Goal: Information Seeking & Learning: Learn about a topic

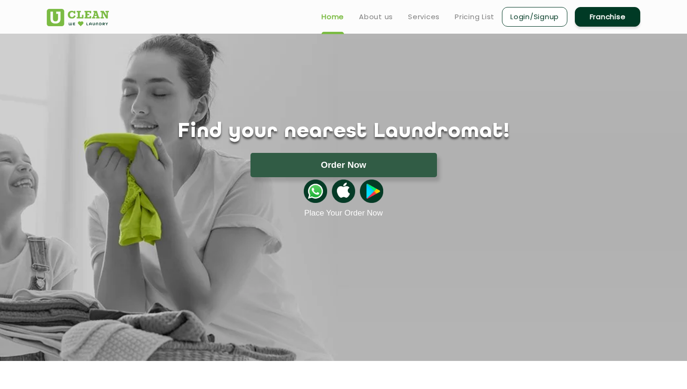
click at [471, 10] on ul "Home About us Services Pricing List Login/Signup Franchise" at bounding box center [477, 17] width 326 height 22
click at [471, 23] on ul "Home About us Services Pricing List Login/Signup Franchise" at bounding box center [477, 17] width 326 height 22
click at [474, 19] on link "Pricing List" at bounding box center [475, 16] width 40 height 11
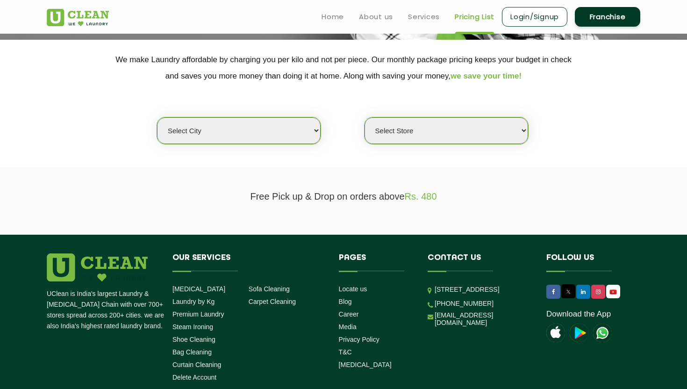
scroll to position [123, 0]
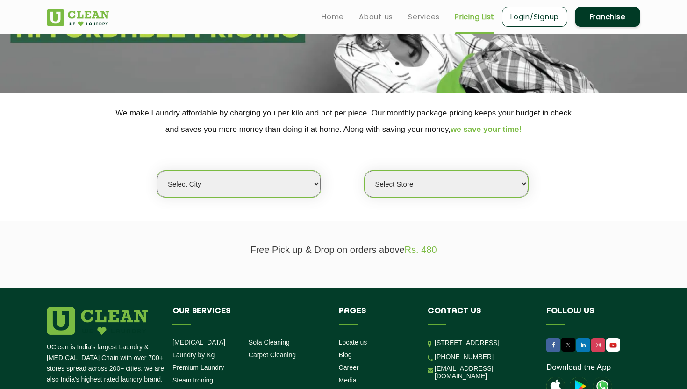
click at [275, 194] on select "Select city Aalo Abu Dhabi Agartala Agra Ahmedabad Akola Aligarh Alwar - UClean…" at bounding box center [239, 184] width 164 height 27
click at [442, 185] on select "Select Store" at bounding box center [446, 184] width 164 height 27
click at [229, 189] on select "Select city Aalo Abu Dhabi Agartala Agra Ahmedabad Akola Aligarh Alwar - UClean…" at bounding box center [239, 184] width 164 height 27
select select "49"
click at [157, 171] on select "Select city Aalo Abu Dhabi Agartala Agra Ahmedabad Akola Aligarh Alwar - UClean…" at bounding box center [239, 184] width 164 height 27
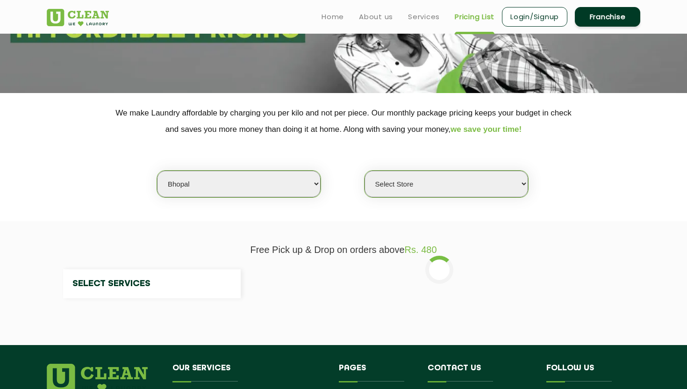
select select "0"
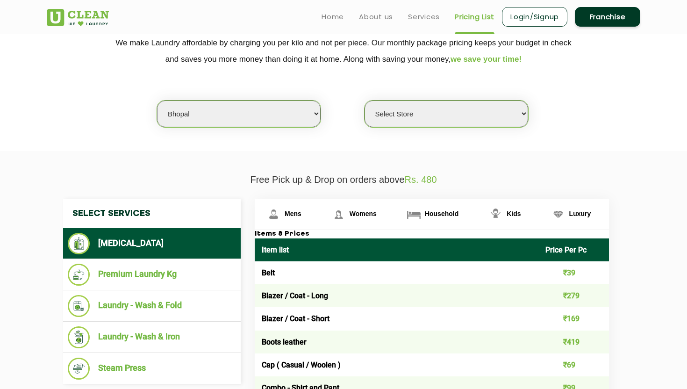
scroll to position [185, 0]
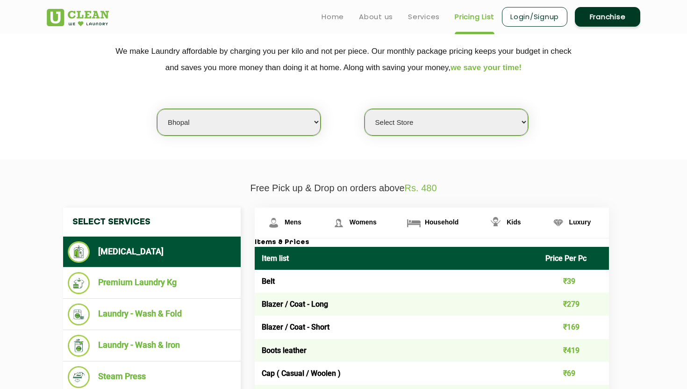
click at [266, 119] on select "Select city Aalo Abu Dhabi Agartala Agra Ahmedabad Akola Aligarh Alwar - UClean…" at bounding box center [239, 122] width 164 height 27
select select "16"
click at [157, 109] on select "Select city Aalo Abu Dhabi Agartala Agra Ahmedabad Akola Aligarh Alwar - UClean…" at bounding box center [239, 122] width 164 height 27
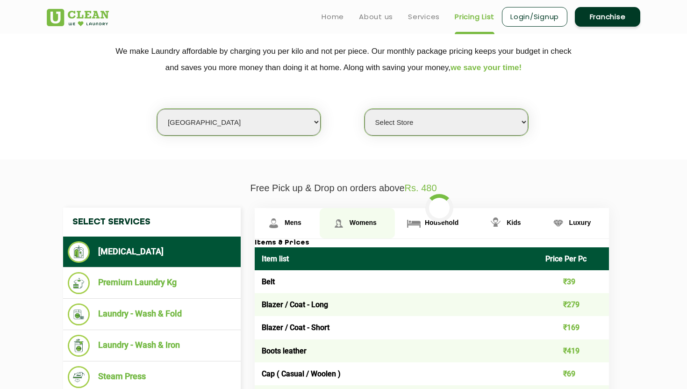
select select "0"
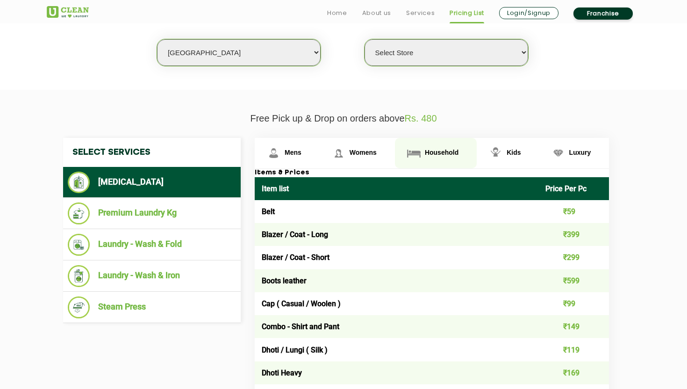
scroll to position [257, 0]
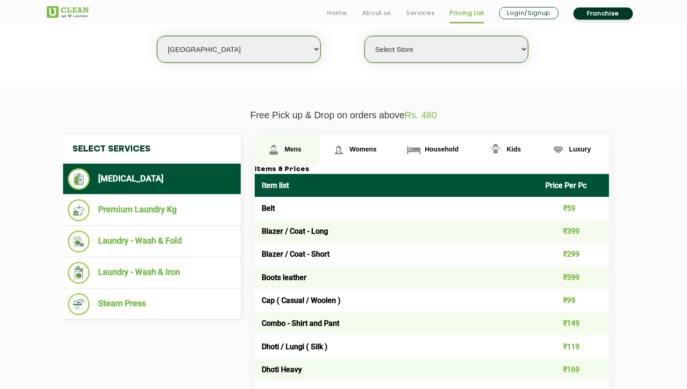
click at [301, 150] on link "Mens" at bounding box center [287, 150] width 65 height 30
click at [364, 151] on span "Womens" at bounding box center [363, 148] width 27 height 7
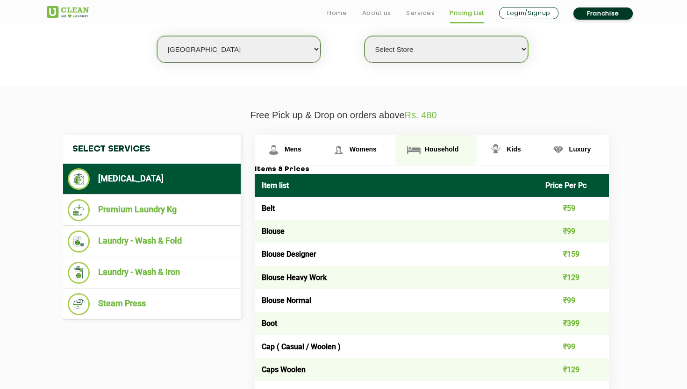
click at [427, 152] on span "Household" at bounding box center [442, 148] width 34 height 7
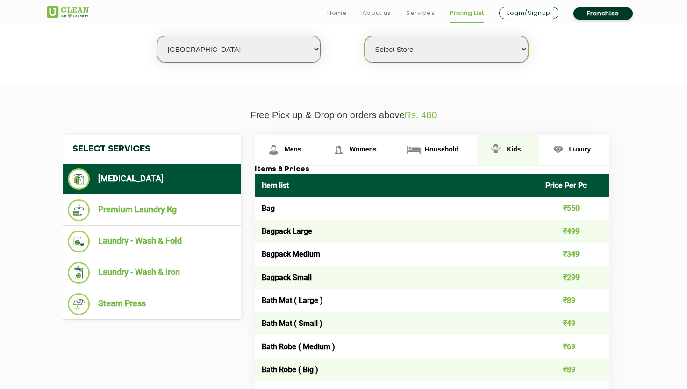
click at [499, 153] on img at bounding box center [495, 150] width 16 height 16
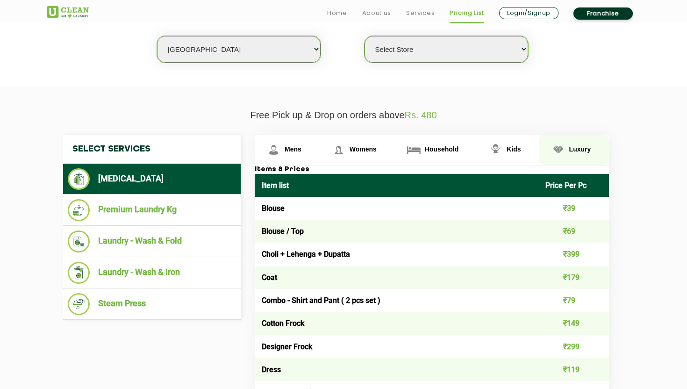
click at [575, 153] on span "Luxury" at bounding box center [580, 148] width 22 height 7
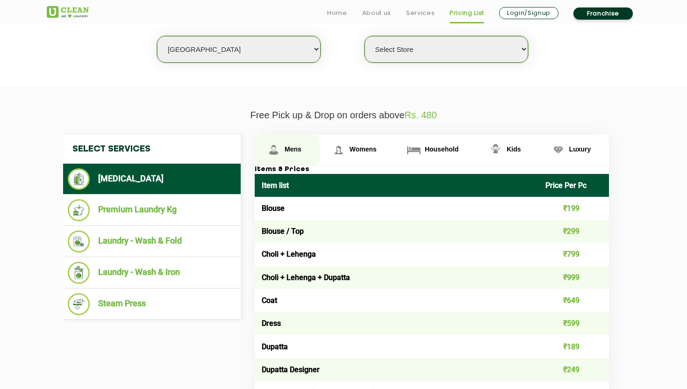
click at [289, 154] on link "Mens" at bounding box center [287, 150] width 65 height 30
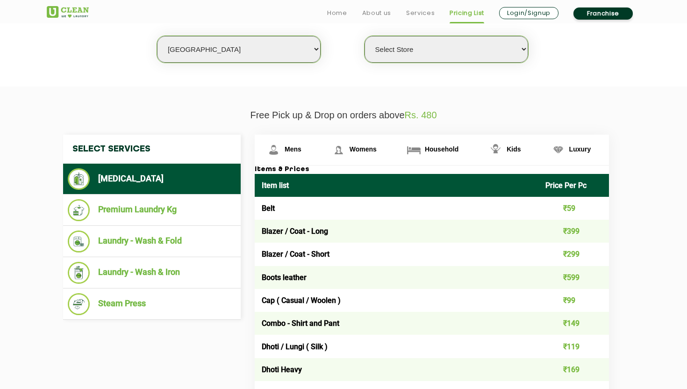
scroll to position [290, 0]
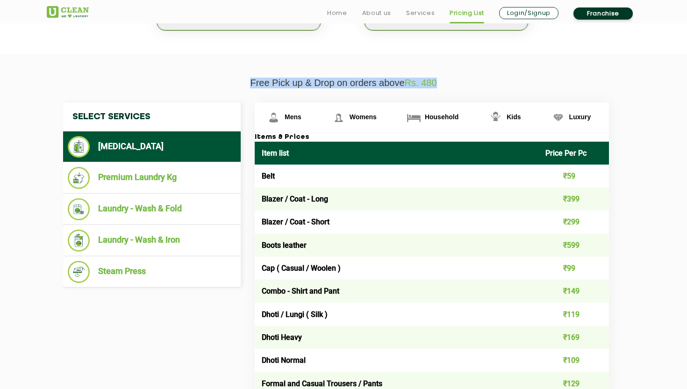
drag, startPoint x: 237, startPoint y: 85, endPoint x: 449, endPoint y: 87, distance: 211.7
click at [449, 87] on p "Free Pick up & Drop on orders above Rs. 480" at bounding box center [343, 83] width 593 height 11
click at [444, 86] on p "Free Pick up & Drop on orders above Rs. 480" at bounding box center [343, 83] width 593 height 11
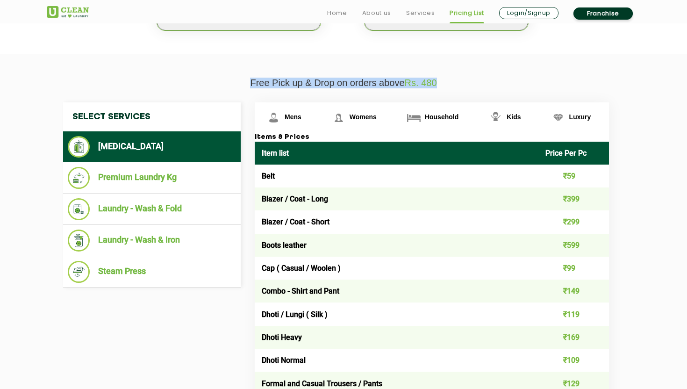
click at [444, 86] on p "Free Pick up & Drop on orders above Rs. 480" at bounding box center [343, 83] width 593 height 11
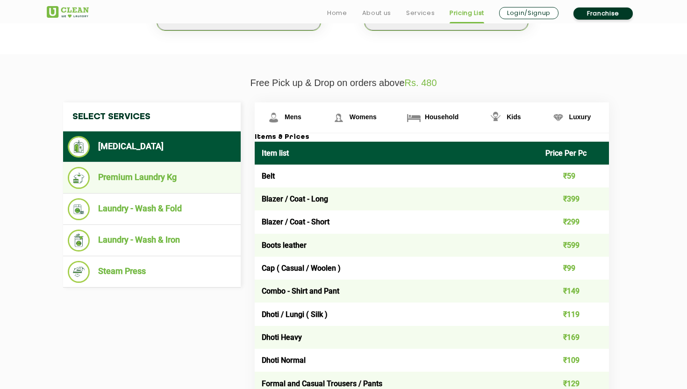
click at [214, 173] on li "Premium Laundry Kg" at bounding box center [152, 178] width 168 height 22
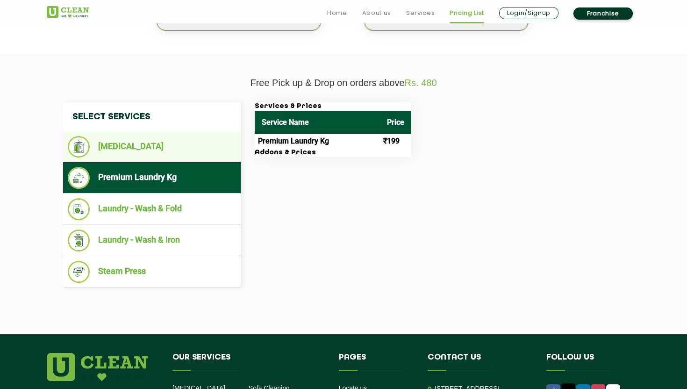
click at [191, 145] on li "[MEDICAL_DATA]" at bounding box center [152, 146] width 168 height 21
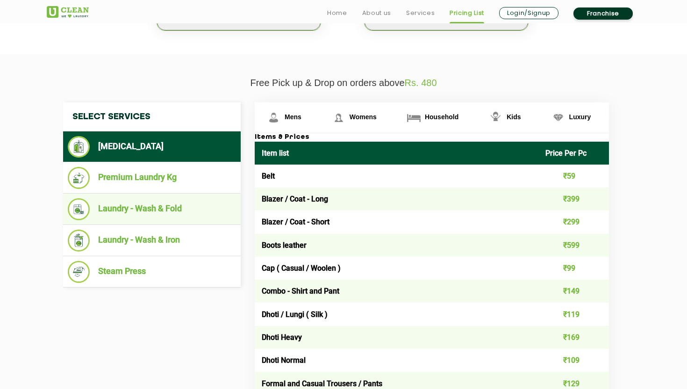
click at [194, 203] on li "Laundry - Wash & Fold" at bounding box center [152, 209] width 168 height 22
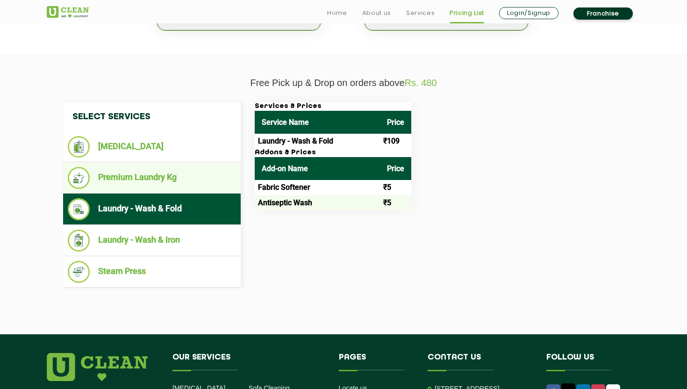
click at [175, 187] on li "Premium Laundry Kg" at bounding box center [152, 178] width 168 height 22
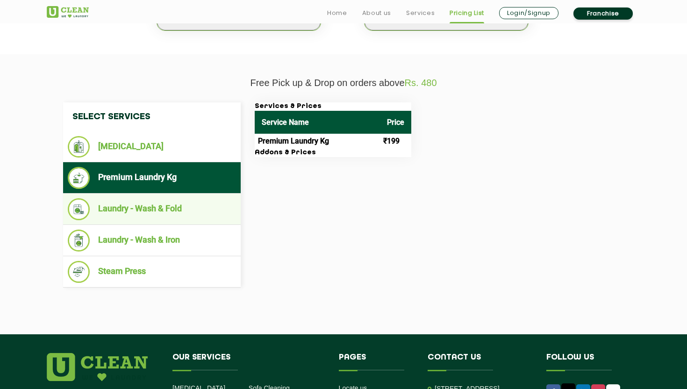
click at [186, 220] on li "Laundry - Wash & Fold" at bounding box center [152, 209] width 168 height 22
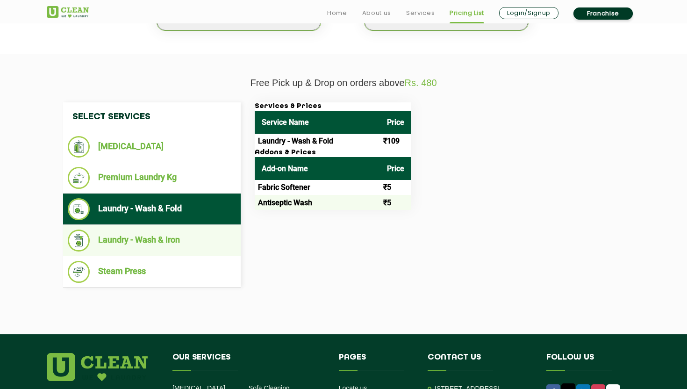
click at [188, 239] on li "Laundry - Wash & Iron" at bounding box center [152, 240] width 168 height 22
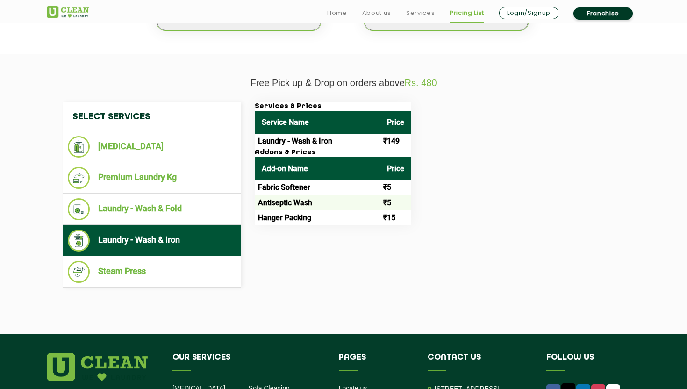
click at [179, 130] on h4 "Select Services" at bounding box center [152, 116] width 178 height 29
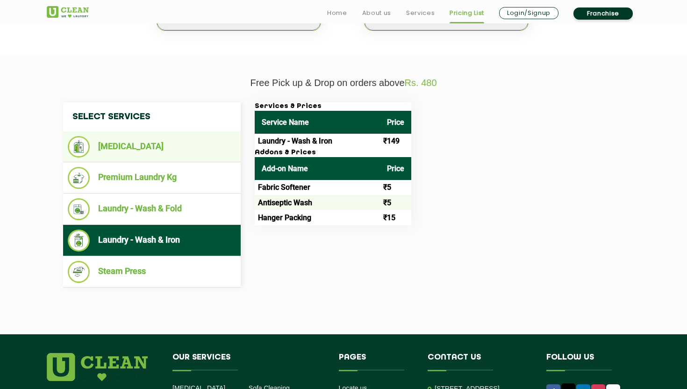
click at [180, 152] on li "[MEDICAL_DATA]" at bounding box center [152, 146] width 168 height 21
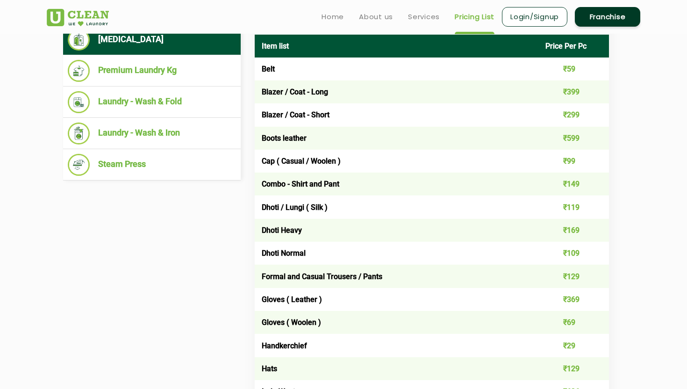
scroll to position [379, 0]
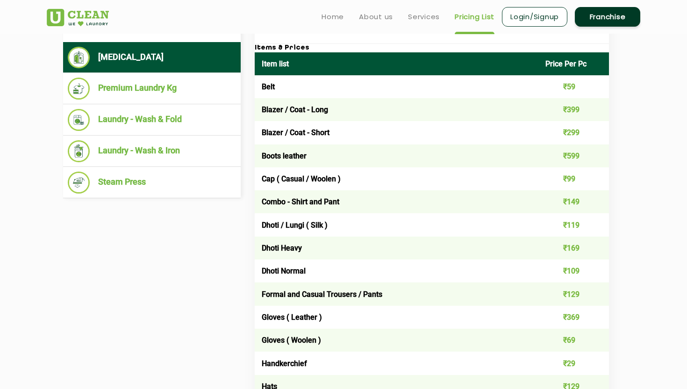
click at [273, 90] on td "Belt" at bounding box center [397, 86] width 284 height 23
click at [565, 87] on td "₹59" at bounding box center [573, 86] width 71 height 23
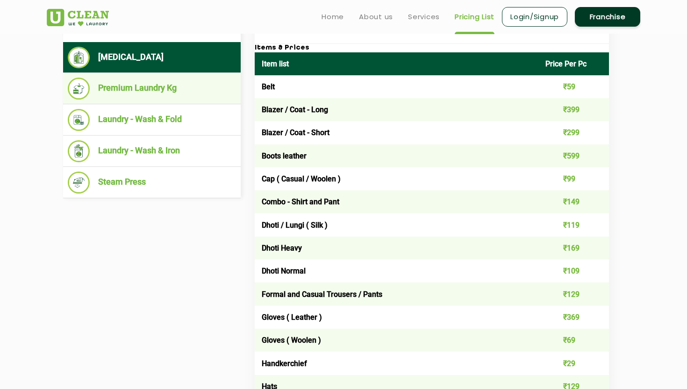
click at [147, 82] on li "Premium Laundry Kg" at bounding box center [152, 89] width 168 height 22
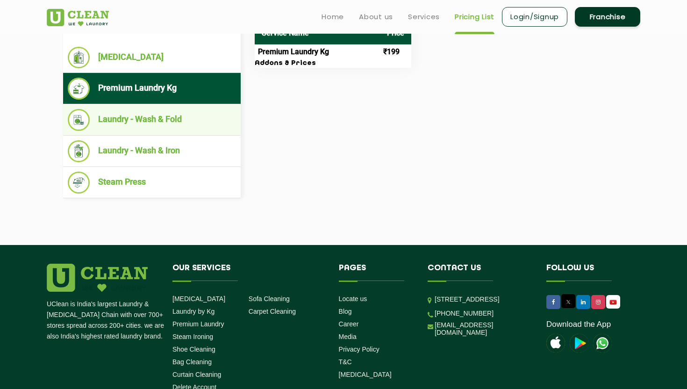
click at [176, 112] on li "Laundry - Wash & Fold" at bounding box center [152, 120] width 168 height 22
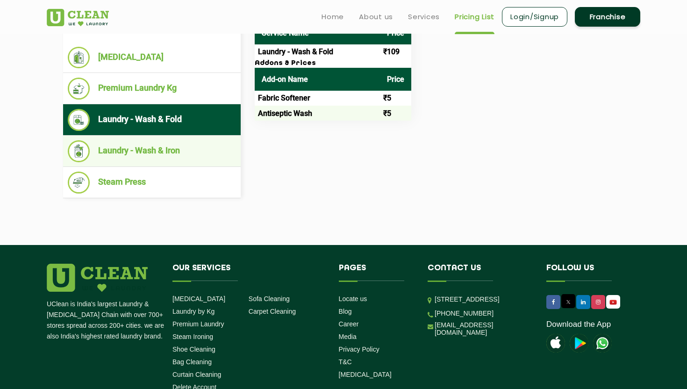
click at [194, 147] on li "Laundry - Wash & Iron" at bounding box center [152, 151] width 168 height 22
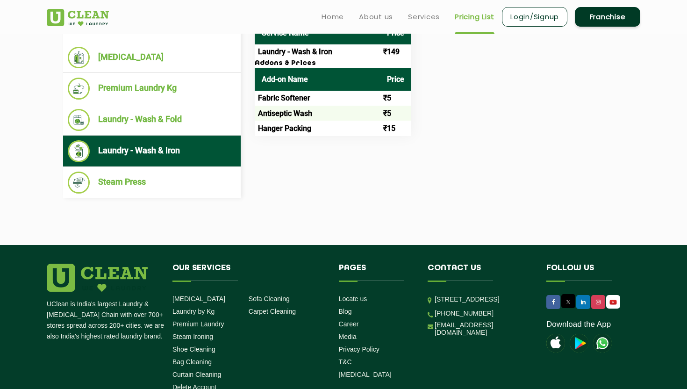
scroll to position [314, 0]
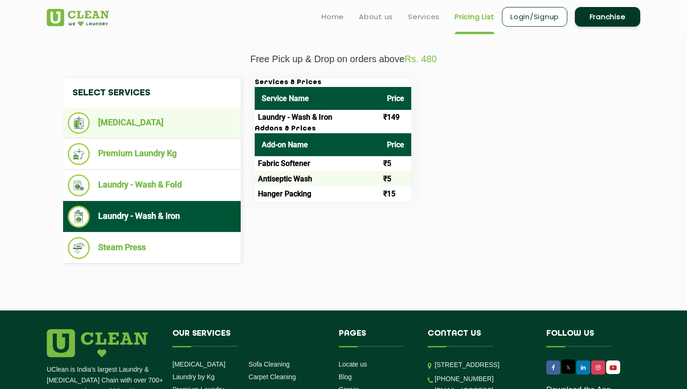
click at [178, 127] on li "[MEDICAL_DATA]" at bounding box center [152, 122] width 168 height 21
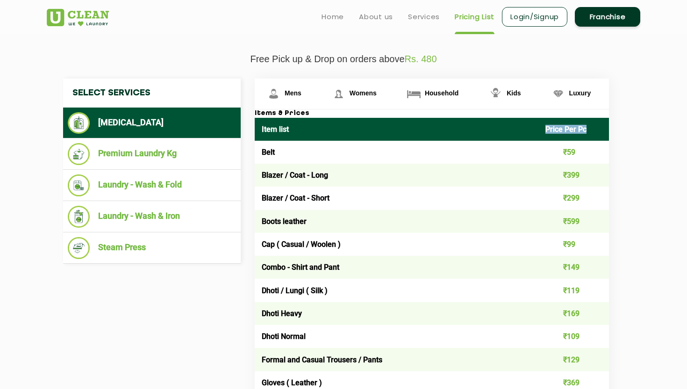
drag, startPoint x: 538, startPoint y: 133, endPoint x: 586, endPoint y: 133, distance: 48.1
click at [586, 133] on th "Price Per Pc" at bounding box center [573, 129] width 71 height 23
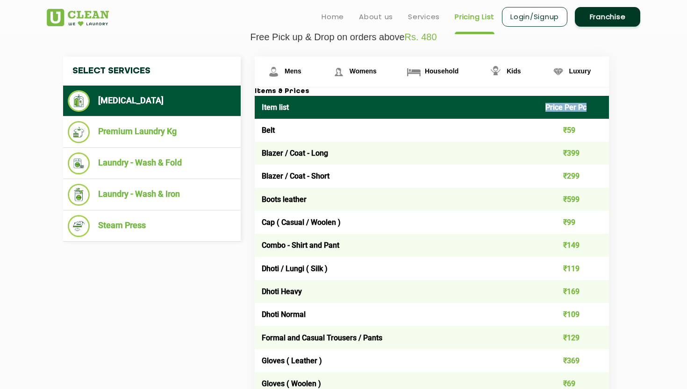
scroll to position [335, 0]
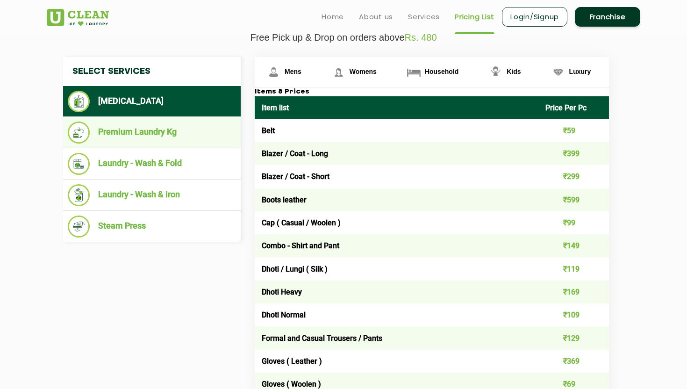
click at [200, 128] on li "Premium Laundry Kg" at bounding box center [152, 132] width 168 height 22
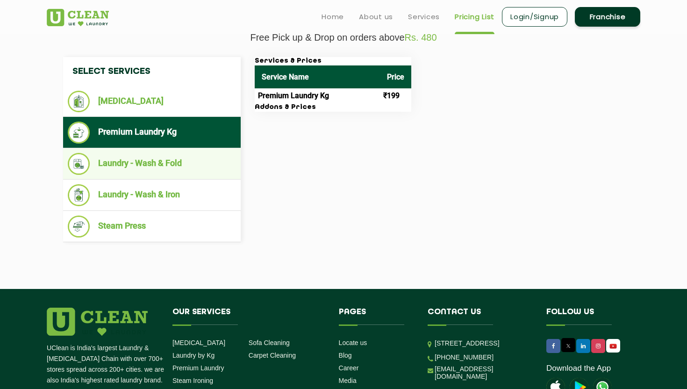
click at [202, 175] on li "Laundry - Wash & Fold" at bounding box center [152, 164] width 168 height 22
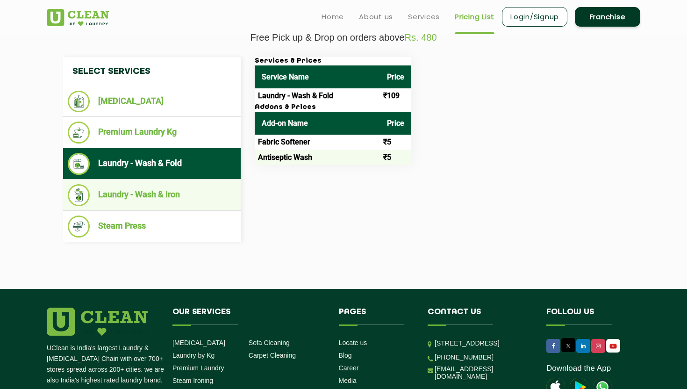
click at [209, 190] on li "Laundry - Wash & Iron" at bounding box center [152, 195] width 168 height 22
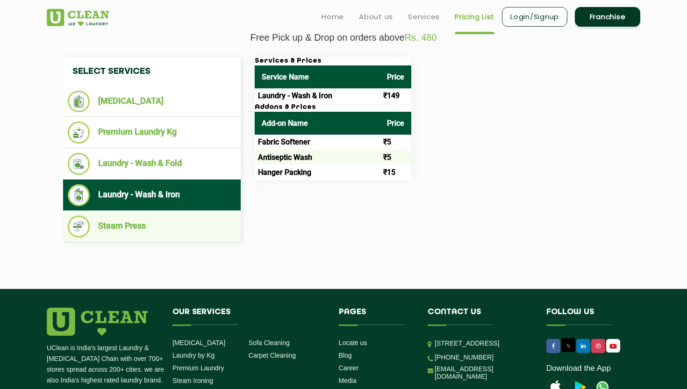
click at [204, 228] on li "Steam Press" at bounding box center [152, 226] width 168 height 22
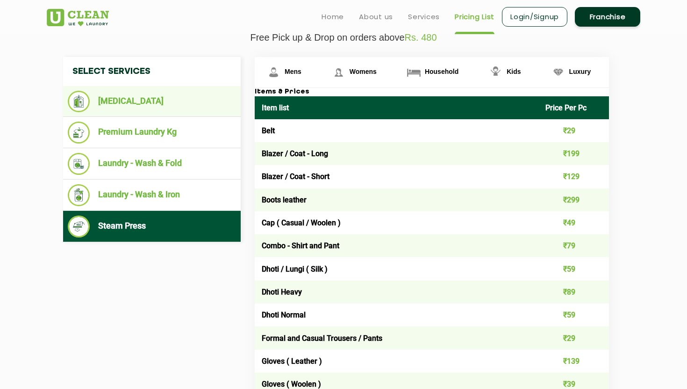
click at [188, 105] on li "[MEDICAL_DATA]" at bounding box center [152, 101] width 168 height 21
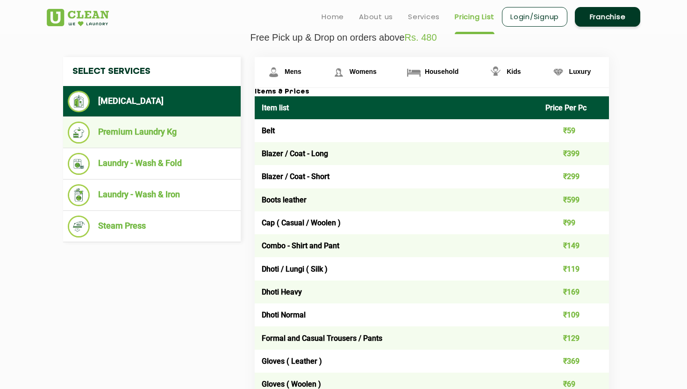
click at [167, 144] on ul "Premium Laundry Kg" at bounding box center [152, 132] width 178 height 31
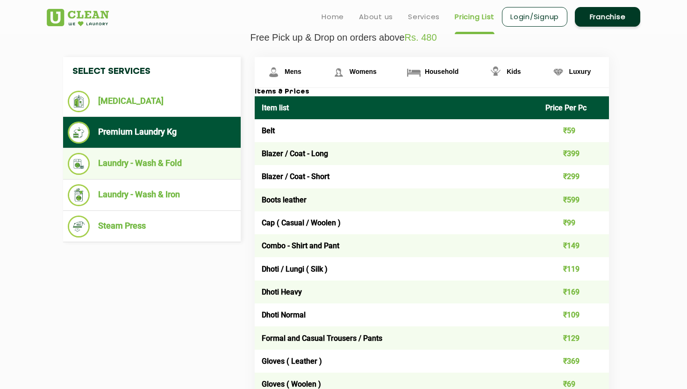
click at [169, 178] on ul "Laundry - Wash & Fold" at bounding box center [152, 163] width 178 height 31
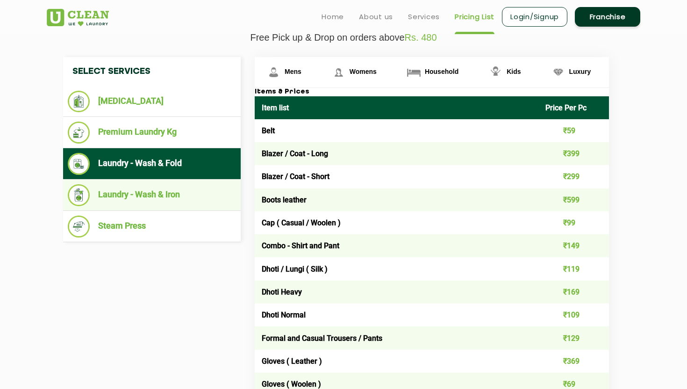
click at [200, 191] on li "Laundry - Wash & Iron" at bounding box center [152, 195] width 168 height 22
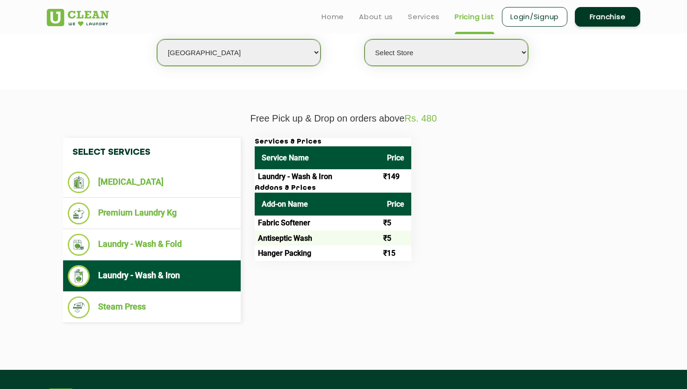
scroll to position [248, 0]
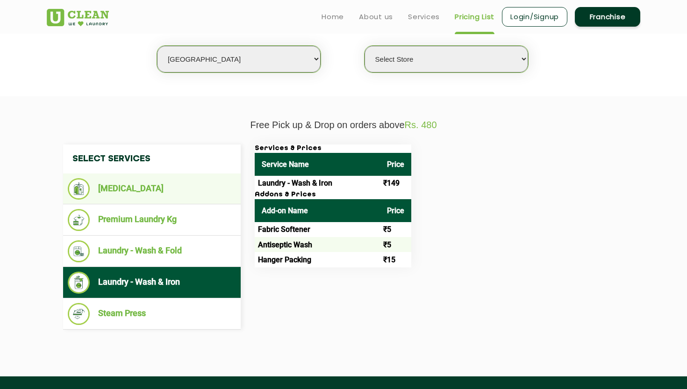
click at [123, 191] on li "[MEDICAL_DATA]" at bounding box center [152, 188] width 168 height 21
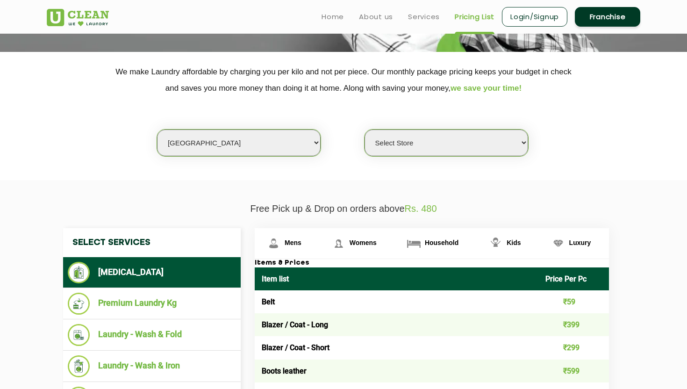
scroll to position [112, 0]
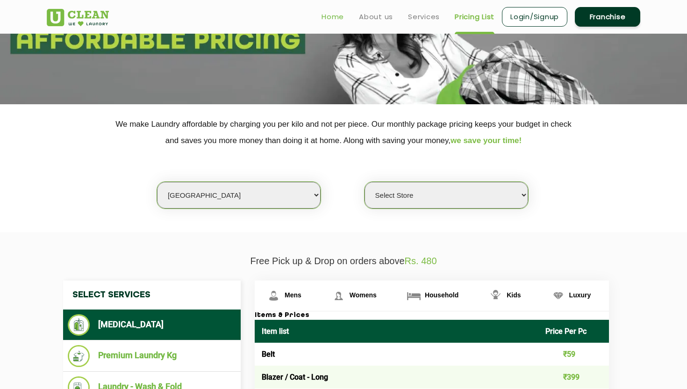
click at [328, 18] on link "Home" at bounding box center [332, 16] width 22 height 11
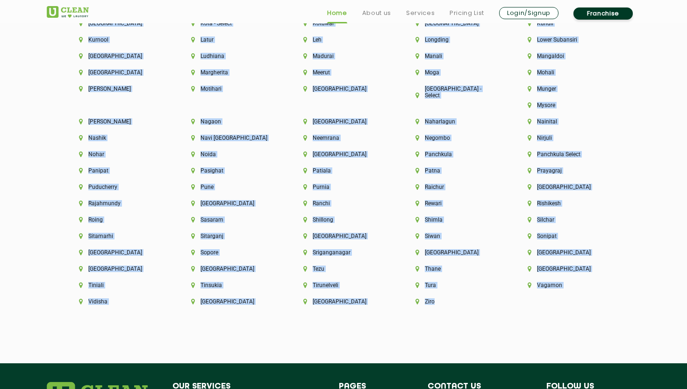
scroll to position [2446, 0]
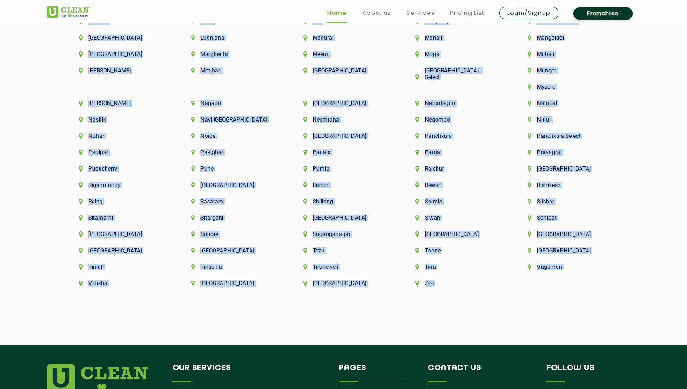
drag, startPoint x: 71, startPoint y: 179, endPoint x: 579, endPoint y: 275, distance: 517.3
click at [512, 280] on div "Ziro" at bounding box center [456, 288] width 112 height 16
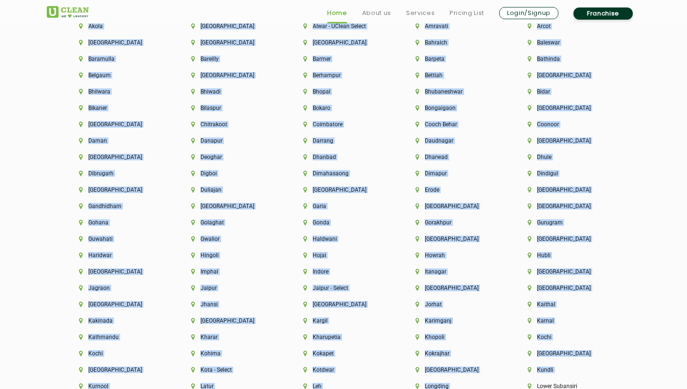
scroll to position [2116, 0]
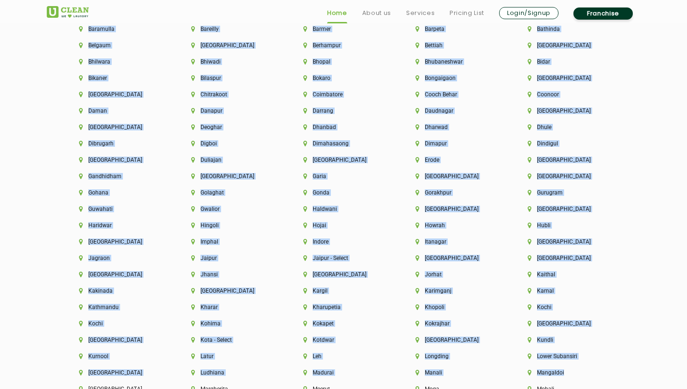
drag, startPoint x: 72, startPoint y: 172, endPoint x: 517, endPoint y: 388, distance: 494.2
click at [534, 388] on div "[GEOGRAPHIC_DATA] [GEOGRAPHIC_DATA] [GEOGRAPHIC_DATA] [GEOGRAPHIC_DATA] [GEOGRA…" at bounding box center [343, 304] width 607 height 682
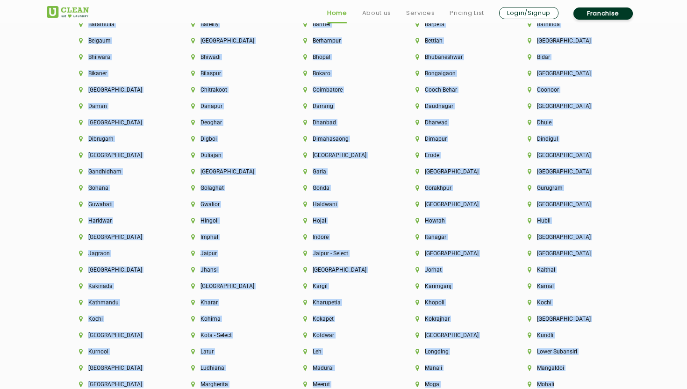
click at [529, 311] on div "Kochi" at bounding box center [568, 307] width 112 height 16
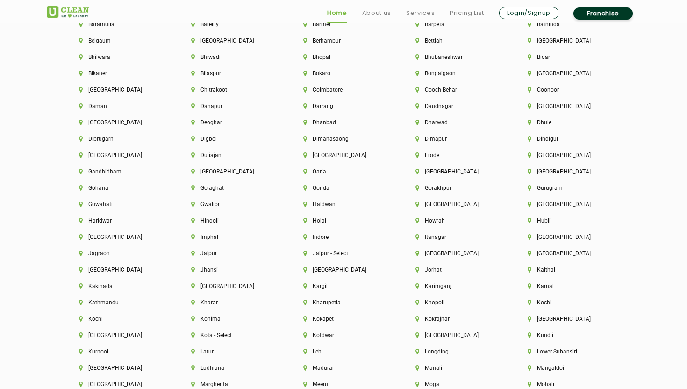
click at [507, 312] on div "Khopoli" at bounding box center [456, 307] width 112 height 16
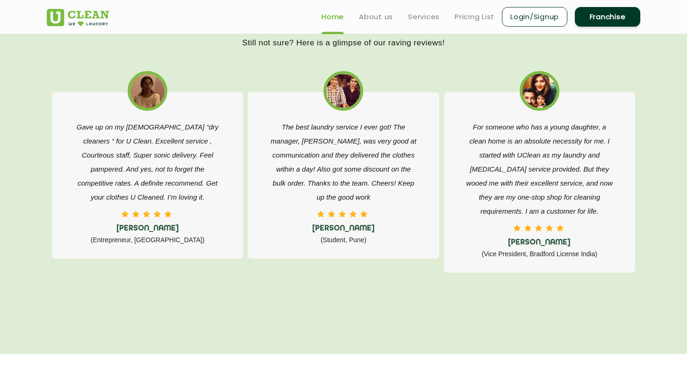
scroll to position [1449, 0]
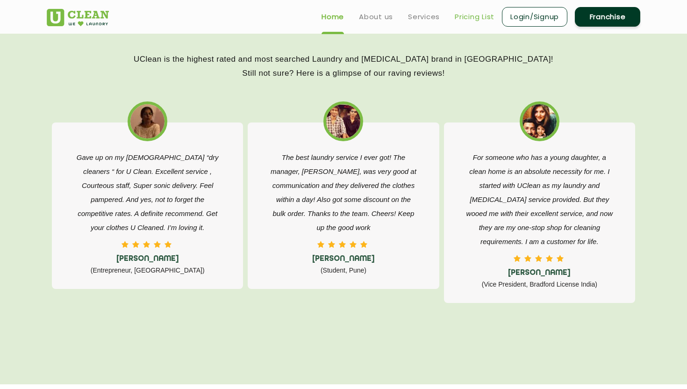
click at [457, 22] on link "Pricing List" at bounding box center [475, 16] width 40 height 11
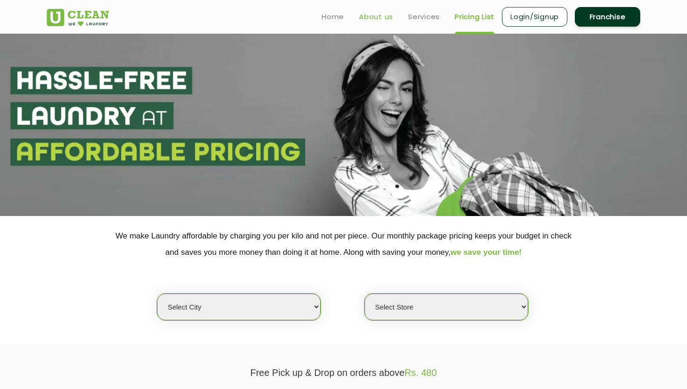
click at [373, 15] on link "About us" at bounding box center [376, 16] width 34 height 11
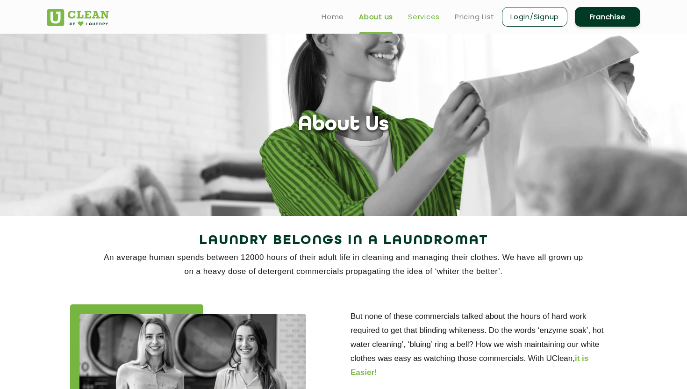
click at [422, 15] on link "Services" at bounding box center [424, 16] width 32 height 11
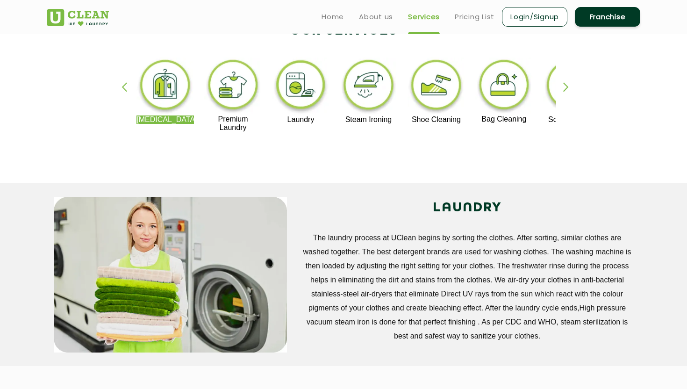
scroll to position [210, 0]
click at [564, 92] on div "button" at bounding box center [570, 96] width 14 height 26
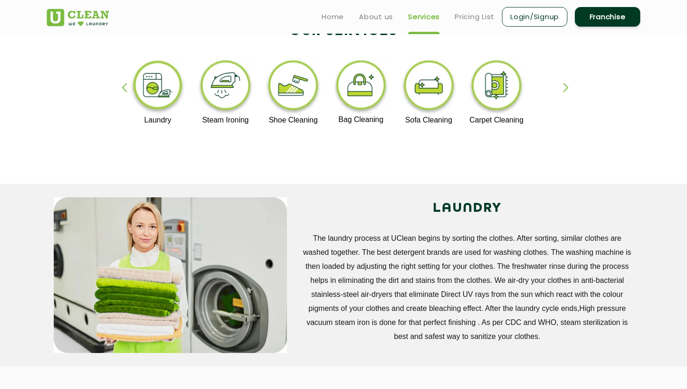
click at [564, 92] on div "button" at bounding box center [570, 96] width 14 height 26
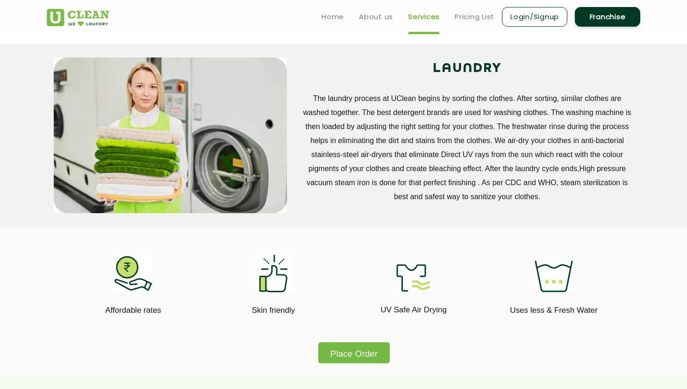
scroll to position [0, 0]
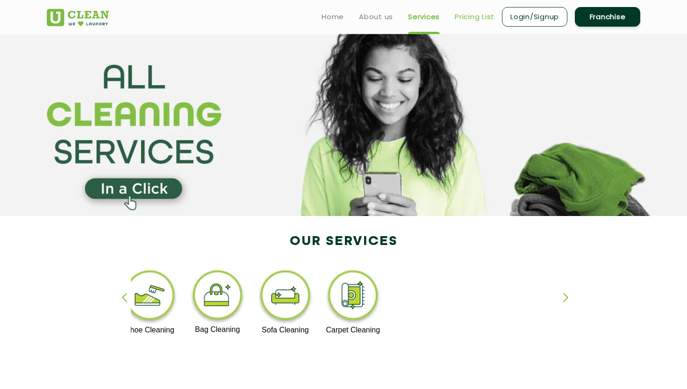
click at [483, 16] on link "Pricing List" at bounding box center [475, 16] width 40 height 11
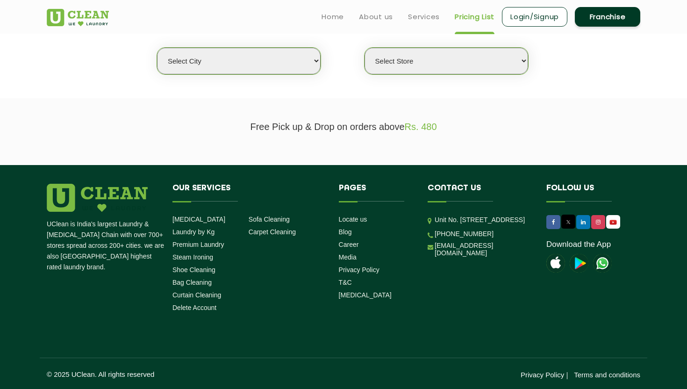
scroll to position [246, 0]
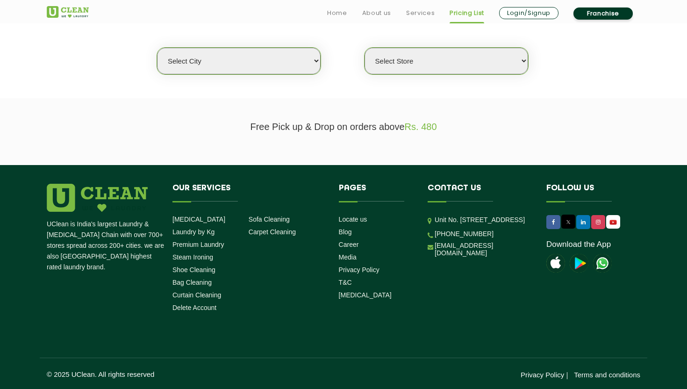
click at [260, 66] on select "Select city Aalo Abu Dhabi Agartala Agra Ahmedabad Akola Aligarh Alwar - UClean…" at bounding box center [239, 61] width 164 height 27
click at [294, 61] on select "Select city Aalo Abu Dhabi Agartala Agra Ahmedabad Akola Aligarh Alwar - UClean…" at bounding box center [239, 61] width 164 height 27
click at [251, 48] on select "Select city Aalo Abu Dhabi Agartala Agra Ahmedabad Akola Aligarh Alwar - UClean…" at bounding box center [239, 61] width 164 height 27
click at [271, 74] on div "Select city Aalo Abu Dhabi Agartala Agra Ahmedabad Akola Aligarh Alwar - UClean…" at bounding box center [239, 61] width 164 height 28
click at [275, 57] on select "Select city Aalo Abu Dhabi Agartala Agra Ahmedabad Akola Aligarh Alwar - UClean…" at bounding box center [239, 61] width 164 height 27
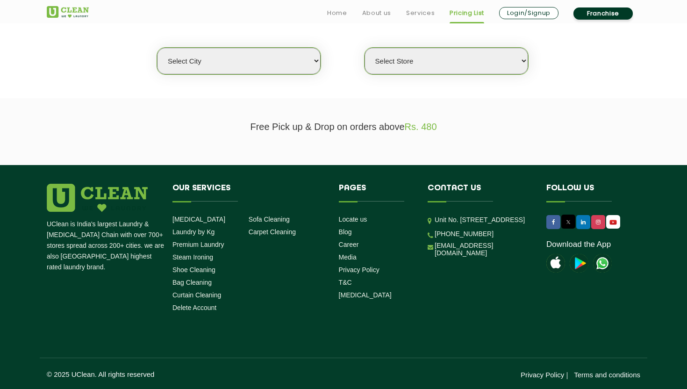
scroll to position [0, 0]
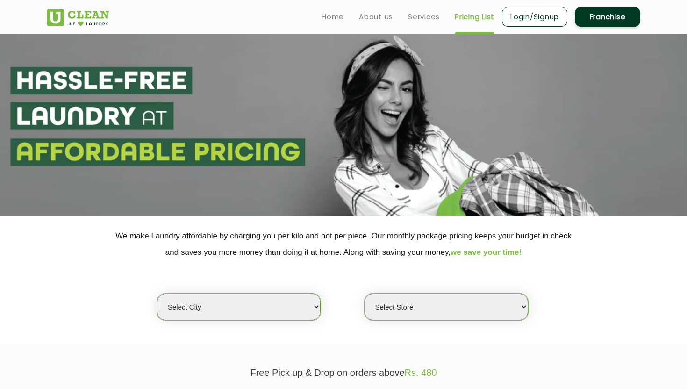
click at [73, 88] on section at bounding box center [343, 125] width 687 height 182
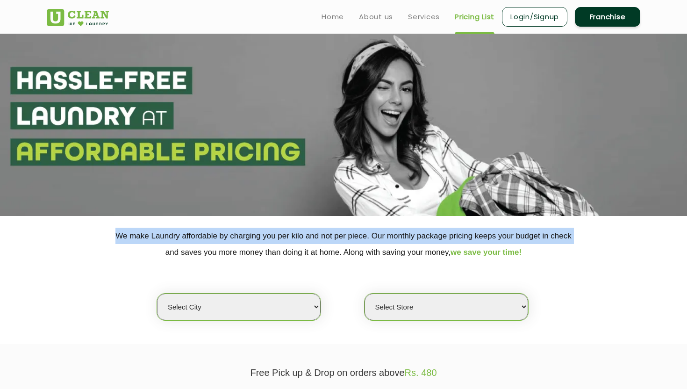
click at [73, 88] on section at bounding box center [343, 125] width 687 height 182
click at [278, 315] on select "Select city Aalo Abu Dhabi Agartala Agra Ahmedabad Akola Aligarh Alwar - UClean…" at bounding box center [239, 306] width 164 height 27
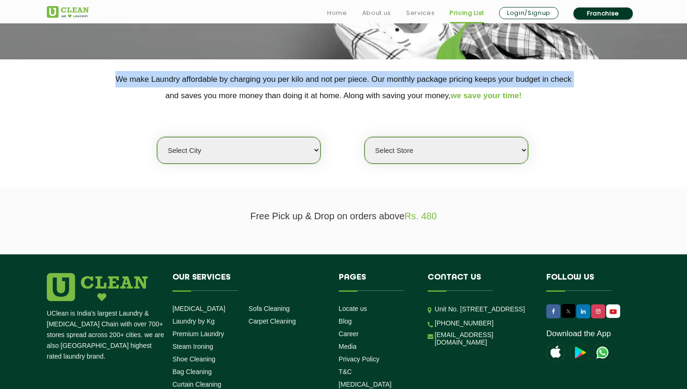
scroll to position [225, 0]
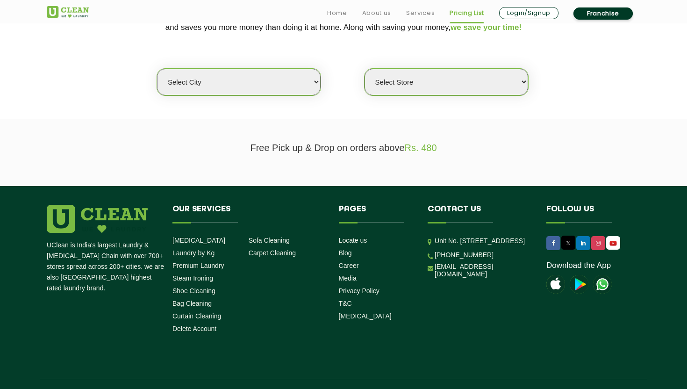
click at [300, 87] on select "Select city Aalo Abu Dhabi Agartala Agra Ahmedabad Akola Aligarh Alwar - UClean…" at bounding box center [239, 82] width 164 height 27
click at [296, 86] on select "Select city Aalo Abu Dhabi Agartala Agra Ahmedabad Akola Aligarh Alwar - UClean…" at bounding box center [239, 82] width 164 height 27
click at [298, 87] on select "Select city Aalo Abu Dhabi Agartala Agra Ahmedabad Akola Aligarh Alwar - UClean…" at bounding box center [239, 82] width 164 height 27
select select "143"
click at [157, 69] on select "Select city Aalo Abu Dhabi Agartala Agra Ahmedabad Akola Aligarh Alwar - UClean…" at bounding box center [239, 82] width 164 height 27
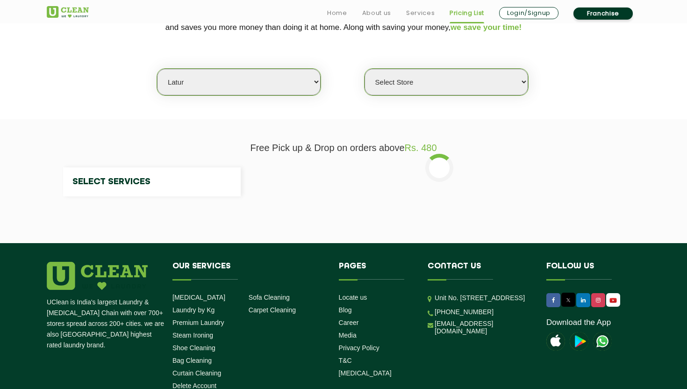
select select "0"
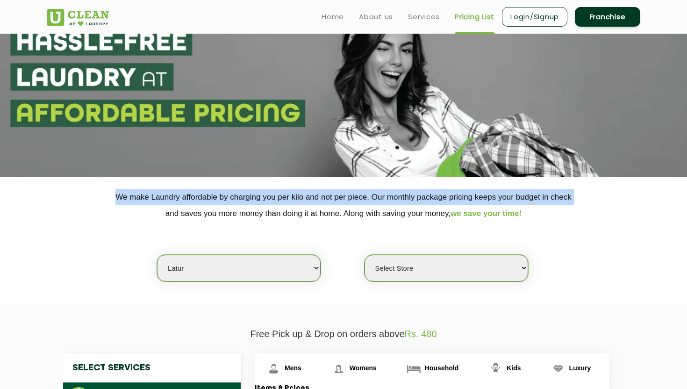
scroll to position [0, 0]
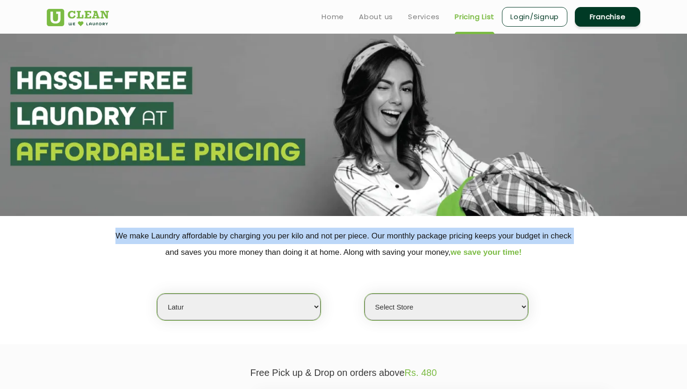
click at [236, 315] on select "Select city Aalo Abu Dhabi Agartala Agra Ahmedabad Akola Aligarh Alwar - UClean…" at bounding box center [239, 306] width 164 height 27
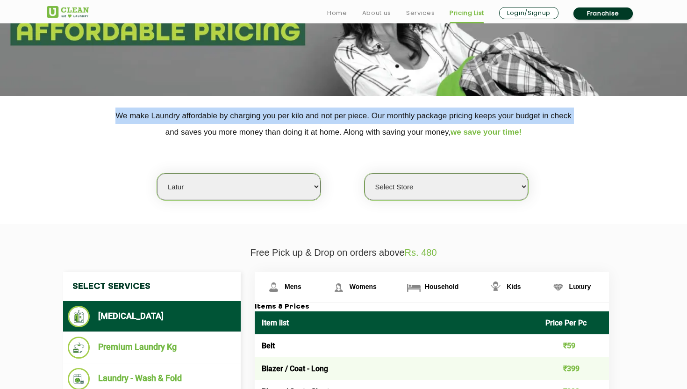
scroll to position [200, 0]
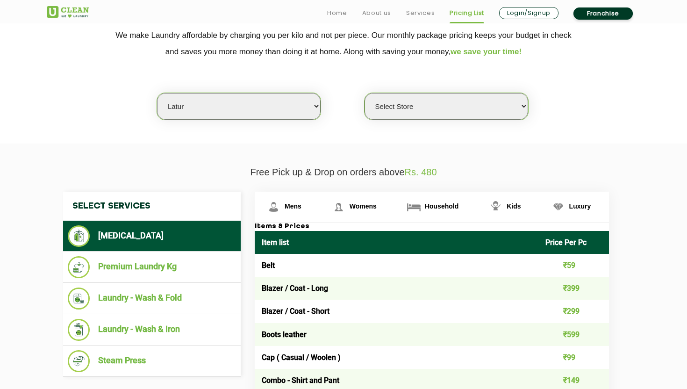
click at [440, 171] on p "Free Pick up & Drop on orders above Rs. 480" at bounding box center [343, 172] width 593 height 11
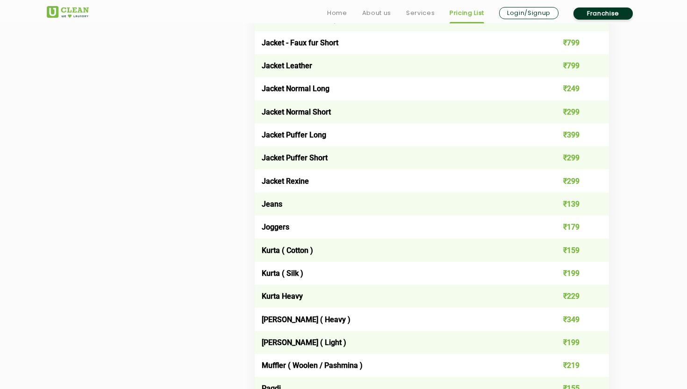
scroll to position [826, 0]
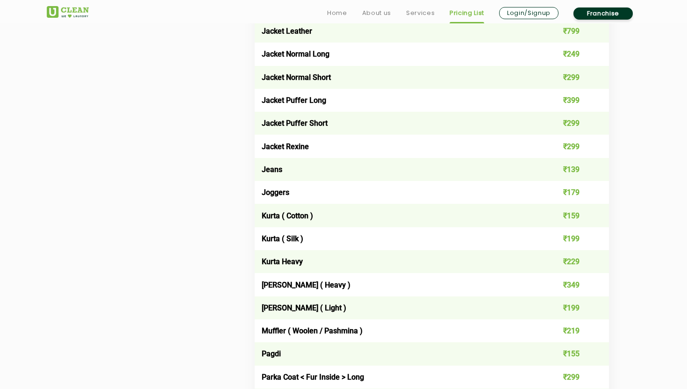
drag, startPoint x: 260, startPoint y: 161, endPoint x: 614, endPoint y: 388, distance: 421.0
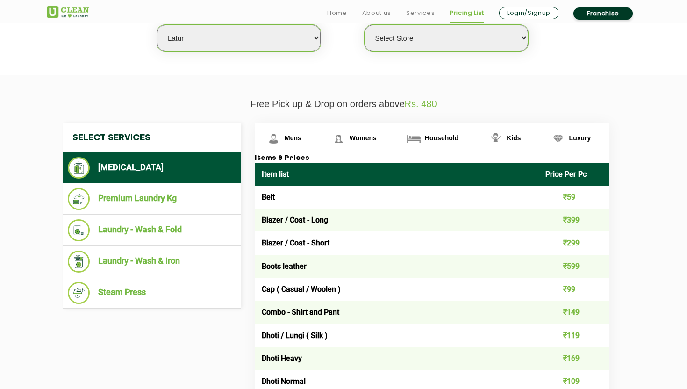
scroll to position [283, 0]
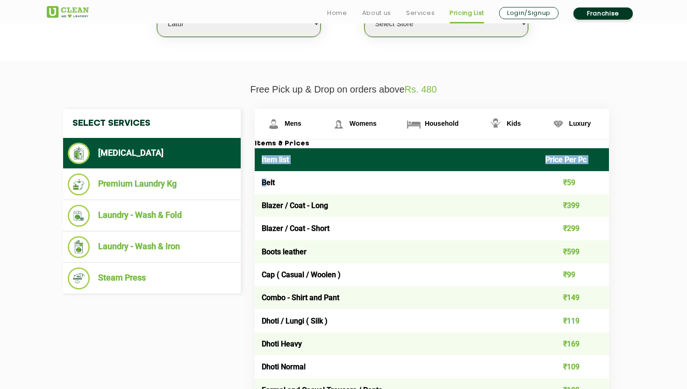
drag, startPoint x: 265, startPoint y: 181, endPoint x: 674, endPoint y: 242, distance: 413.7
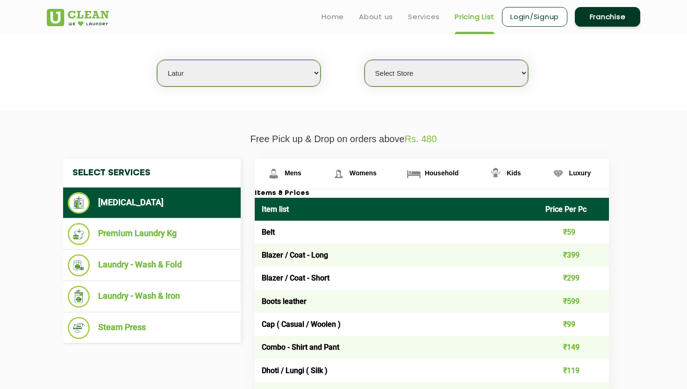
scroll to position [0, 0]
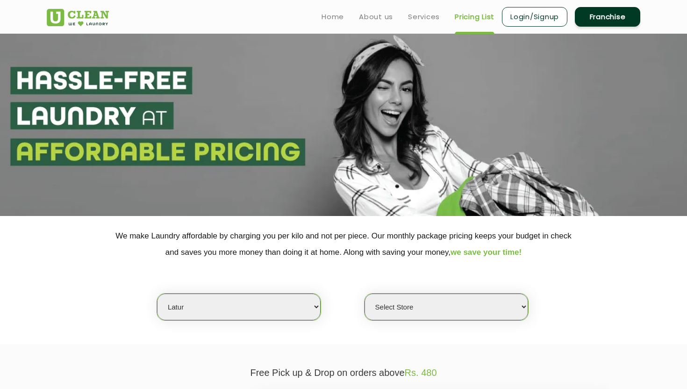
click at [100, 17] on img at bounding box center [78, 17] width 62 height 17
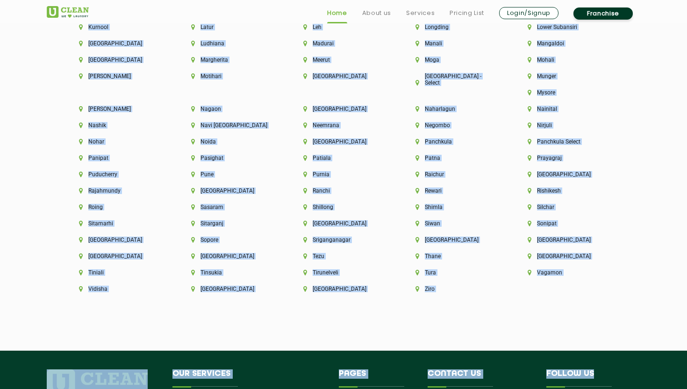
scroll to position [2445, 0]
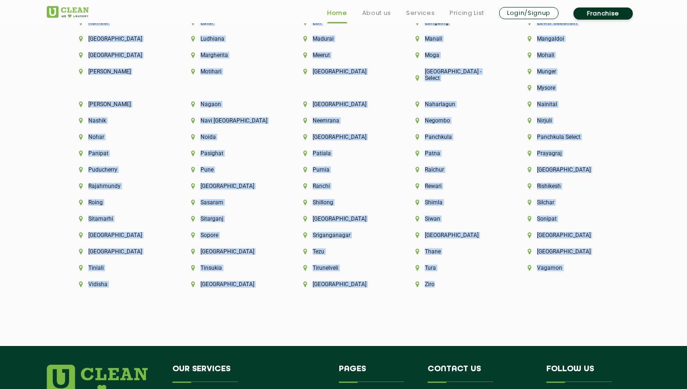
drag, startPoint x: 68, startPoint y: 197, endPoint x: 558, endPoint y: 278, distance: 496.8
click at [512, 281] on div "Ziro" at bounding box center [456, 289] width 112 height 16
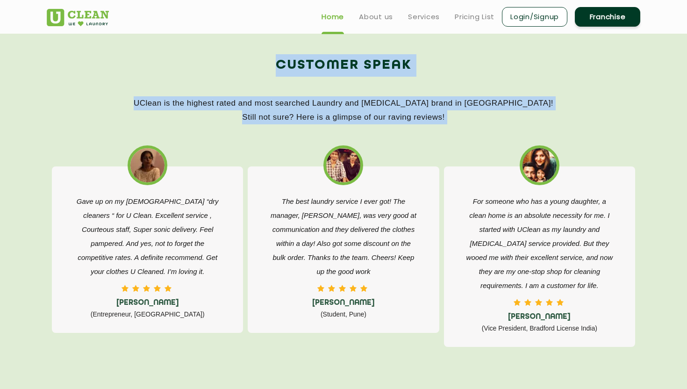
scroll to position [1237, 0]
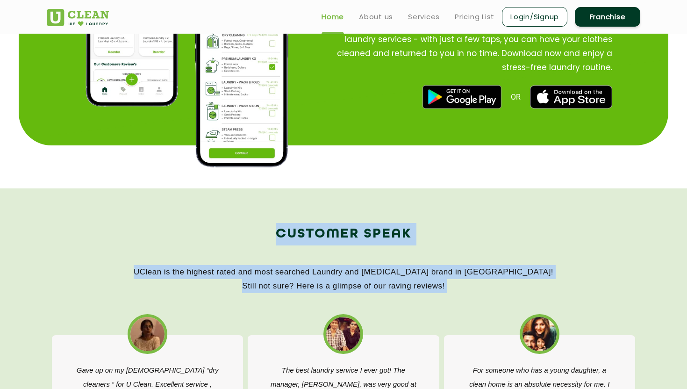
drag, startPoint x: 558, startPoint y: 278, endPoint x: 213, endPoint y: 235, distance: 348.4
click at [213, 235] on app-home "Find your nearest Laundromat! Please select the location Order Now Place Your O…" at bounding box center [343, 175] width 687 height 2757
click at [429, 244] on h2 "Customer Speak" at bounding box center [343, 234] width 593 height 22
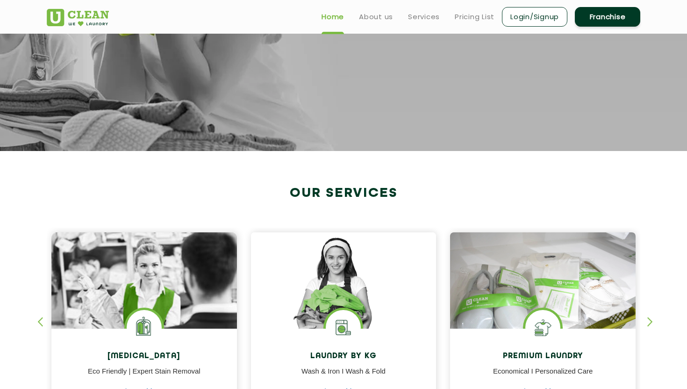
scroll to position [0, 0]
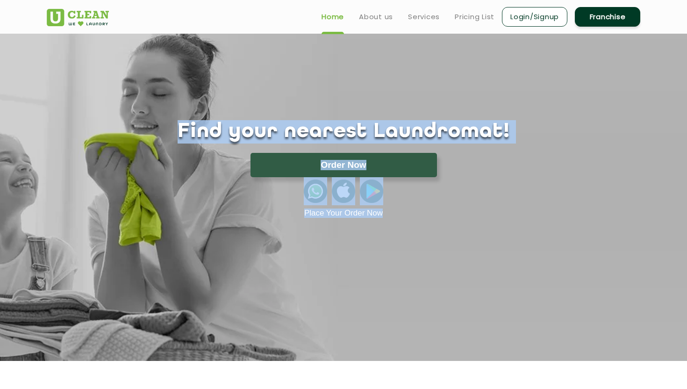
drag, startPoint x: 198, startPoint y: 130, endPoint x: 500, endPoint y: 281, distance: 337.3
click at [499, 280] on section "Find your nearest Laundromat! Please select the location Order Now Place Your O…" at bounding box center [343, 197] width 687 height 327
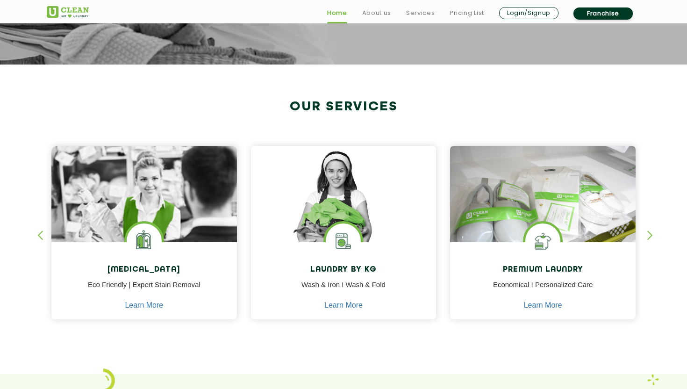
scroll to position [462, 0]
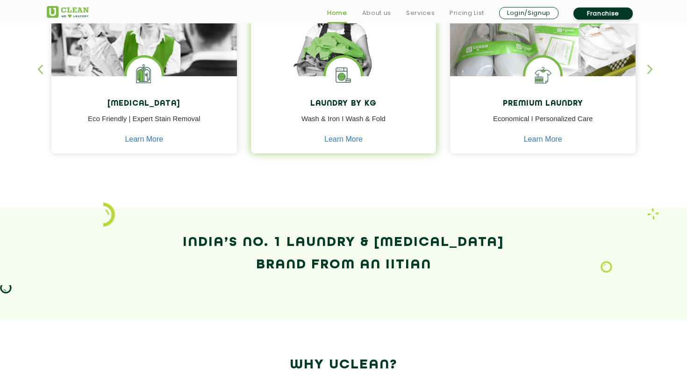
click at [378, 117] on p "Wash & Iron I Wash & Fold" at bounding box center [343, 124] width 171 height 21
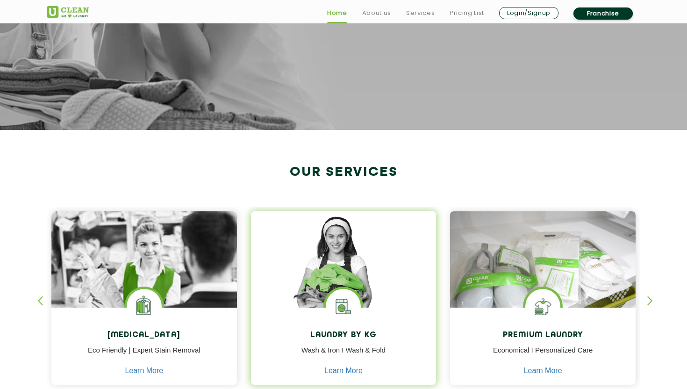
scroll to position [271, 0]
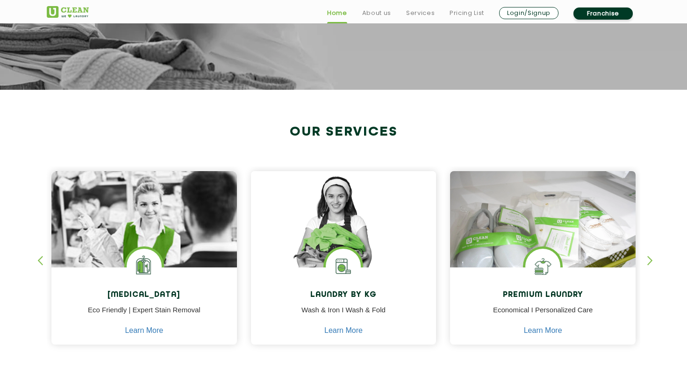
click at [407, 110] on section "Our Services [MEDICAL_DATA] Eco Friendly | Expert Stain Removal Learn More [MED…" at bounding box center [343, 244] width 687 height 309
click at [382, 130] on h2 "Our Services" at bounding box center [343, 131] width 593 height 15
click at [411, 146] on div "[MEDICAL_DATA] Eco Friendly | Expert Stain Removal Learn More [MEDICAL_DATA] Ec…" at bounding box center [343, 249] width 607 height 231
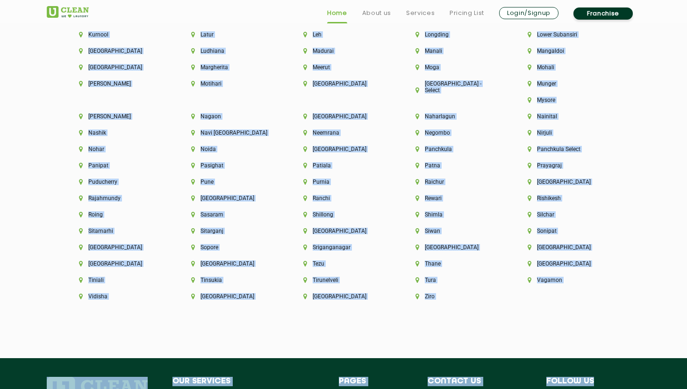
scroll to position [2433, 0]
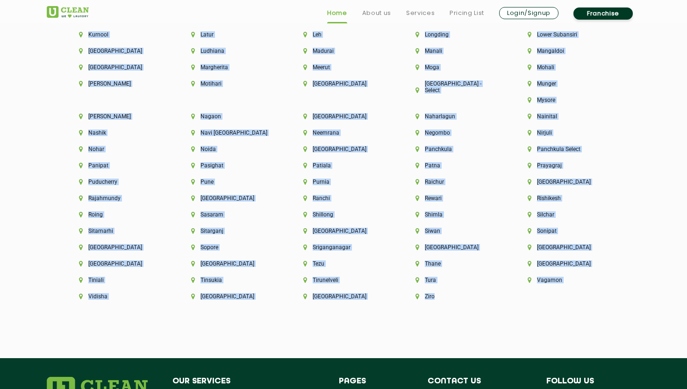
drag, startPoint x: 81, startPoint y: 128, endPoint x: 553, endPoint y: 286, distance: 497.7
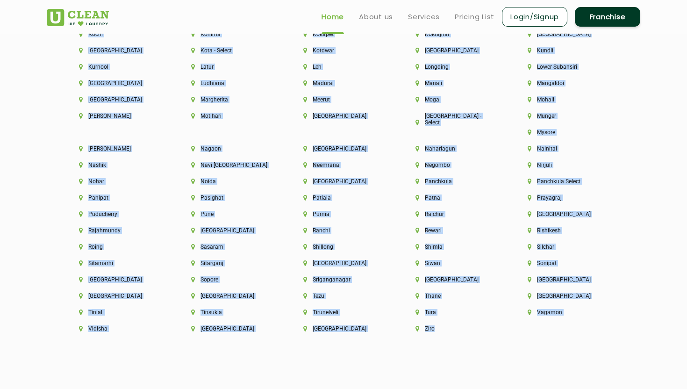
scroll to position [2370, 0]
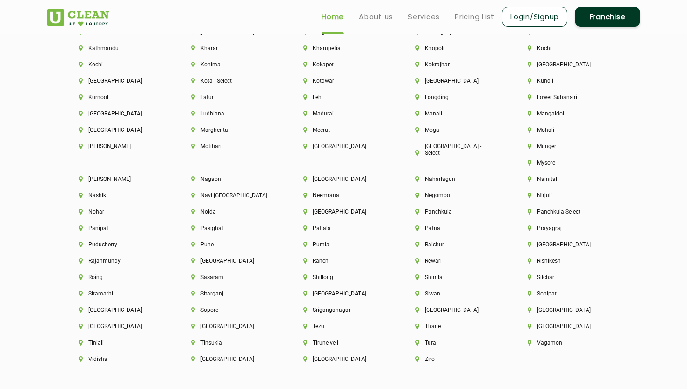
click at [626, 169] on div "[GEOGRAPHIC_DATA] [GEOGRAPHIC_DATA] [GEOGRAPHIC_DATA] [GEOGRAPHIC_DATA] [GEOGRA…" at bounding box center [343, 45] width 607 height 682
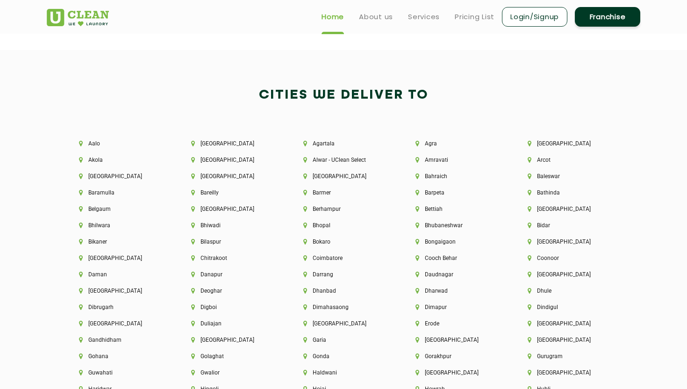
scroll to position [1891, 0]
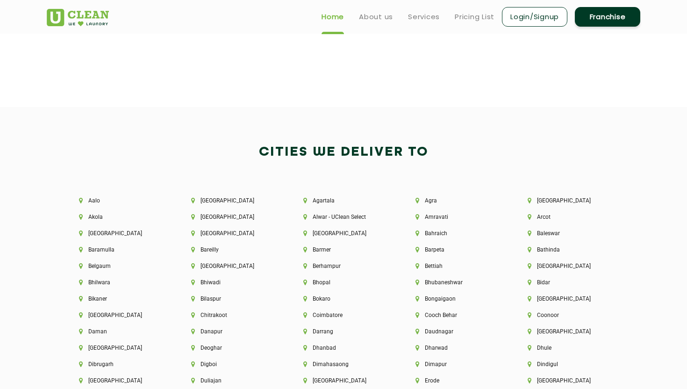
click at [365, 148] on h2 "Cities We Deliver to" at bounding box center [343, 152] width 593 height 22
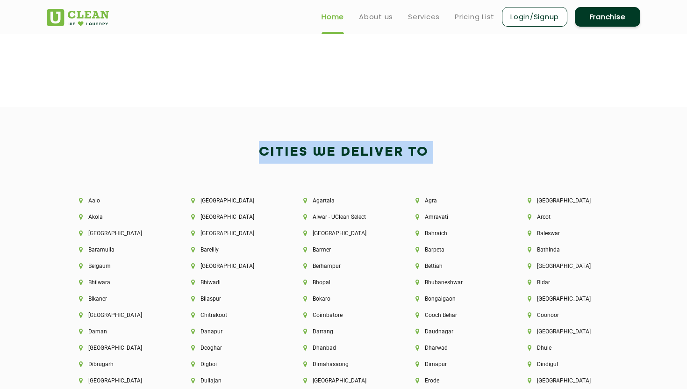
click at [365, 148] on h2 "Cities We Deliver to" at bounding box center [343, 152] width 593 height 22
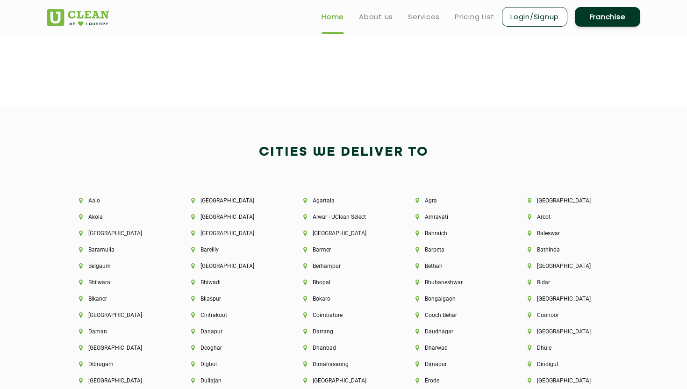
click at [410, 155] on h2 "Cities We Deliver to" at bounding box center [343, 152] width 593 height 22
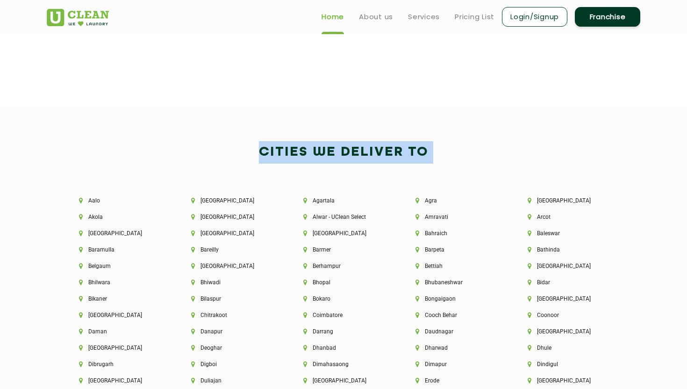
click at [410, 155] on h2 "Cities We Deliver to" at bounding box center [343, 152] width 593 height 22
